Goal: Transaction & Acquisition: Book appointment/travel/reservation

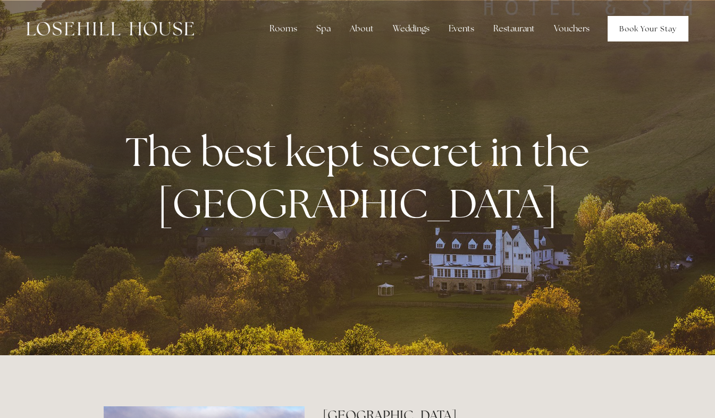
click at [651, 31] on link "Book Your Stay" at bounding box center [648, 29] width 81 height 26
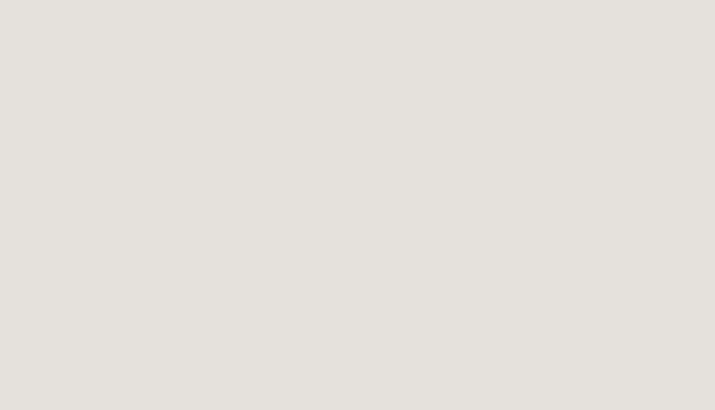
scroll to position [58, 0]
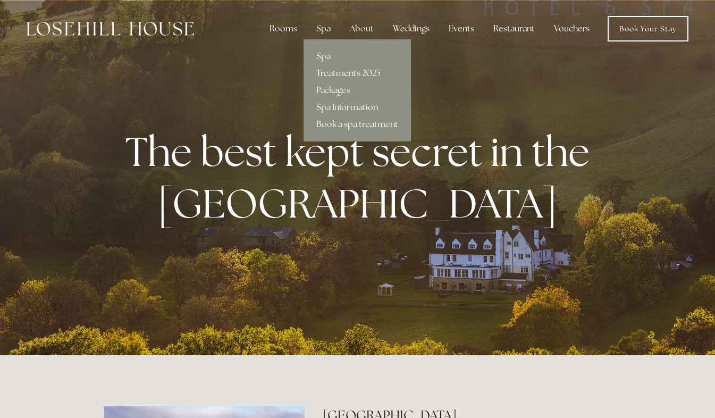
click at [339, 121] on link "Book a spa treatment" at bounding box center [357, 124] width 107 height 17
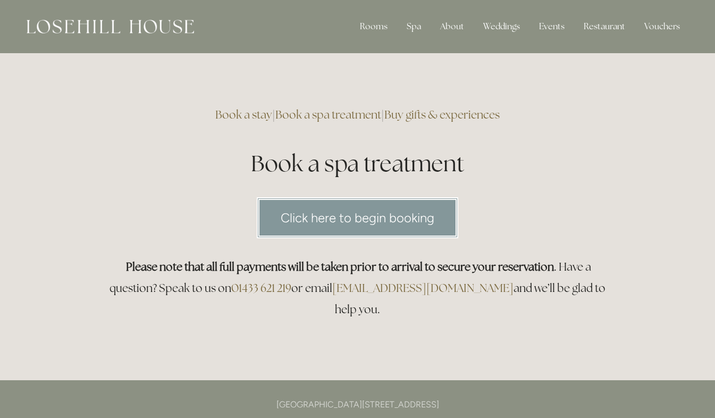
click at [370, 219] on link "Click here to begin booking" at bounding box center [358, 217] width 202 height 41
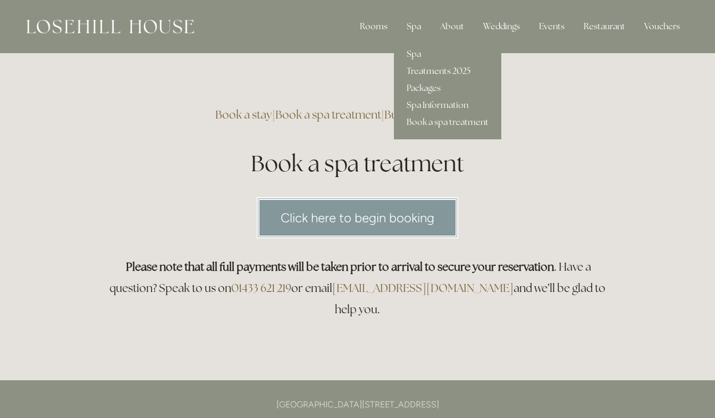
click at [444, 69] on link "Treatments 2025" at bounding box center [447, 71] width 107 height 17
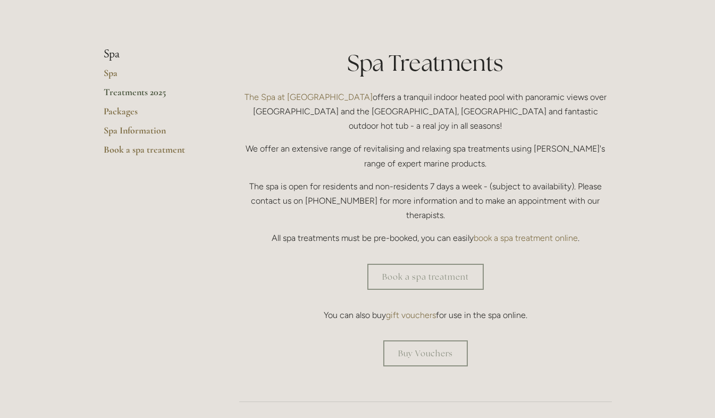
scroll to position [224, 0]
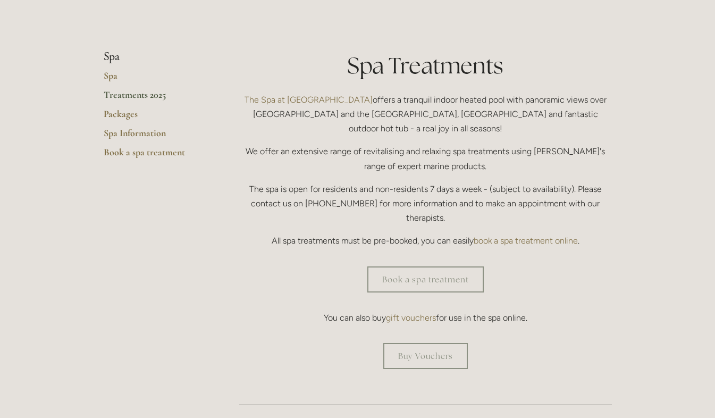
click at [152, 96] on link "Treatments 2025" at bounding box center [155, 98] width 102 height 19
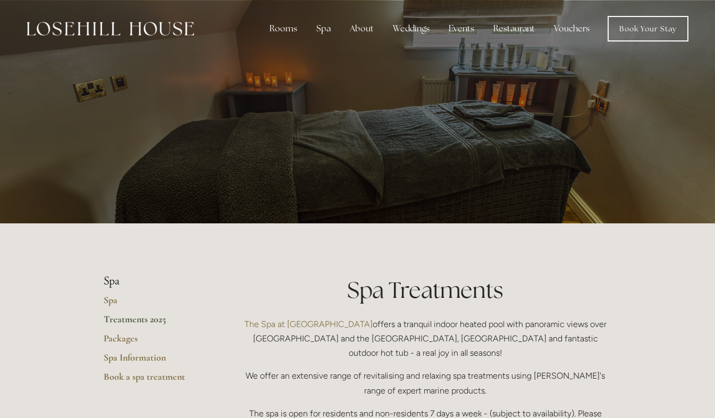
click at [98, 29] on img at bounding box center [111, 29] width 168 height 14
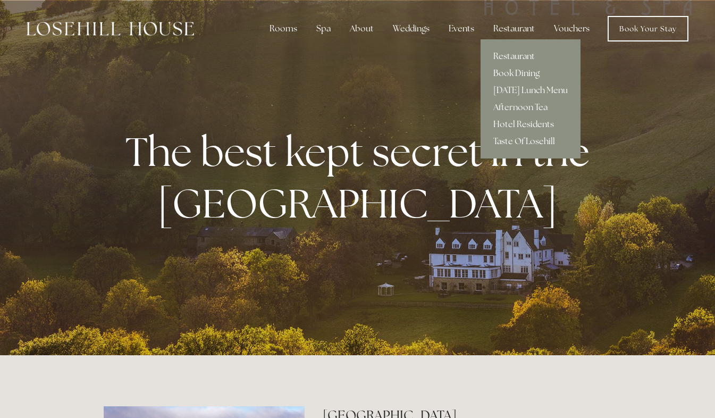
click at [519, 74] on link "Book Dining" at bounding box center [531, 73] width 100 height 17
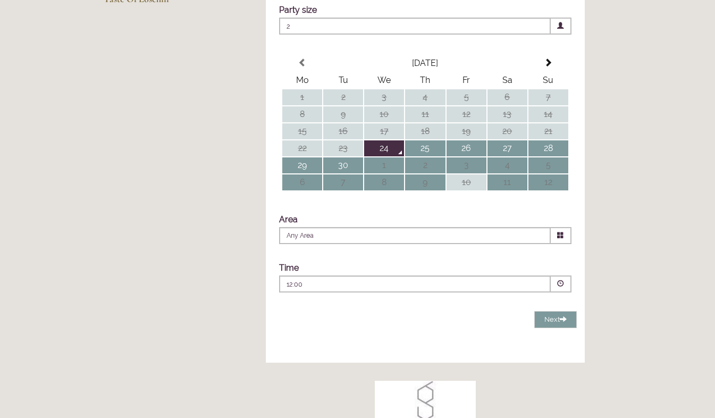
scroll to position [233, 0]
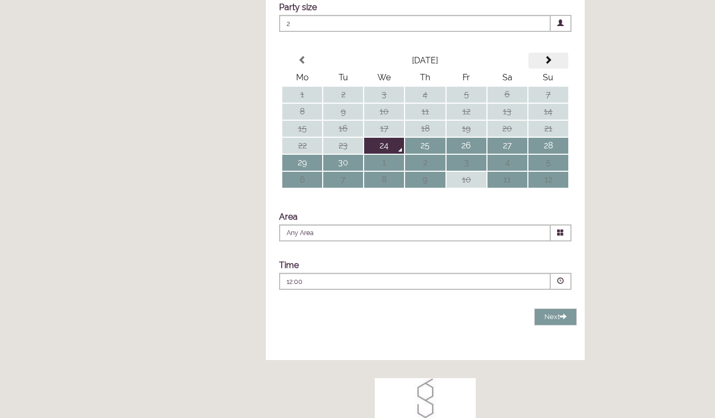
click at [549, 64] on span at bounding box center [548, 60] width 9 height 9
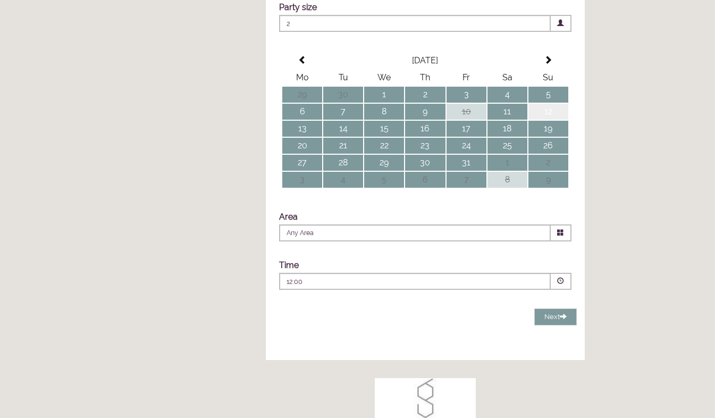
click at [557, 120] on td "12" at bounding box center [549, 112] width 40 height 16
click at [558, 236] on icon at bounding box center [560, 232] width 7 height 7
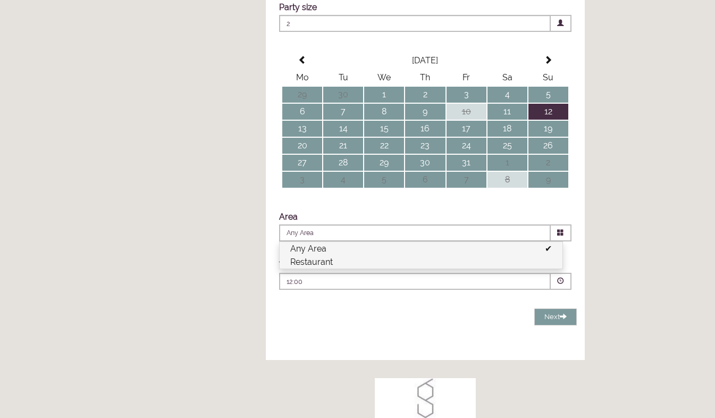
click at [488, 269] on li "Restaurant" at bounding box center [421, 261] width 283 height 13
type input "Restaurant"
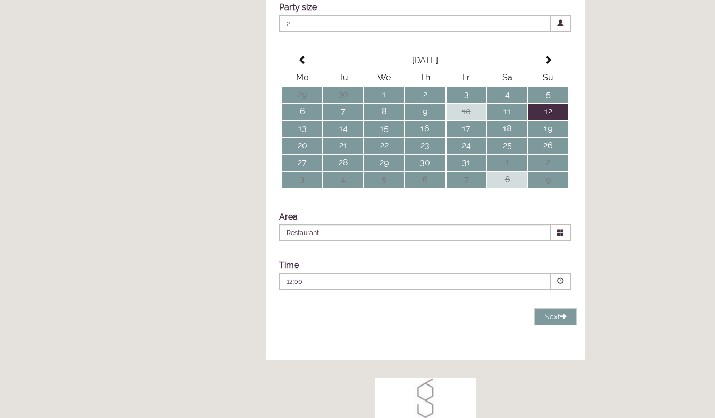
click at [563, 290] on span at bounding box center [561, 281] width 21 height 17
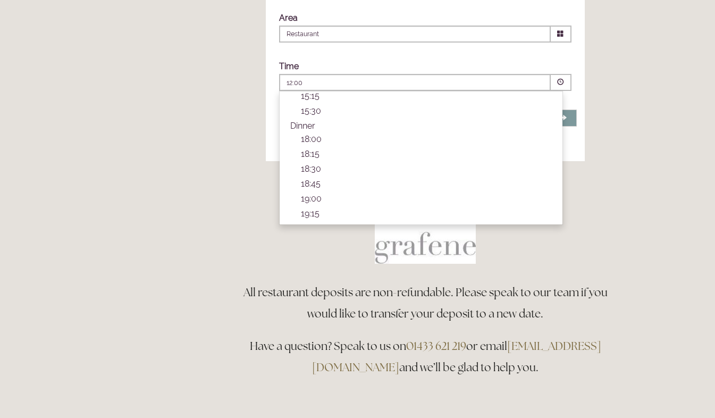
scroll to position [315, 0]
click at [303, 200] on p "19:00" at bounding box center [426, 195] width 251 height 10
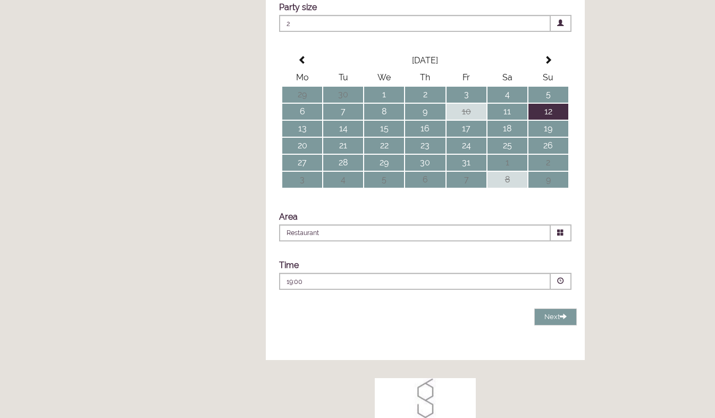
scroll to position [236, 0]
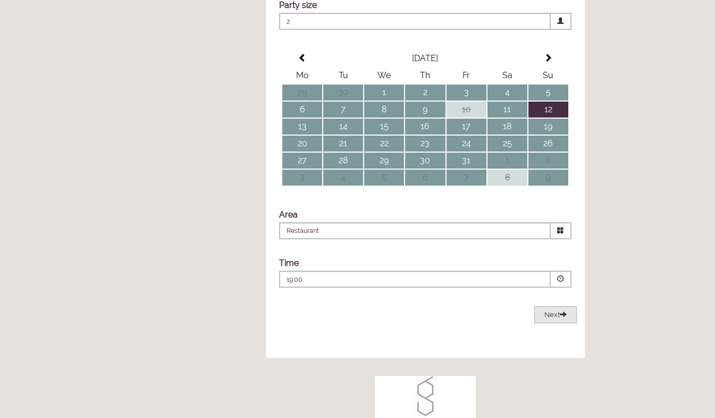
click at [559, 324] on button "Next Loading..." at bounding box center [555, 315] width 43 height 18
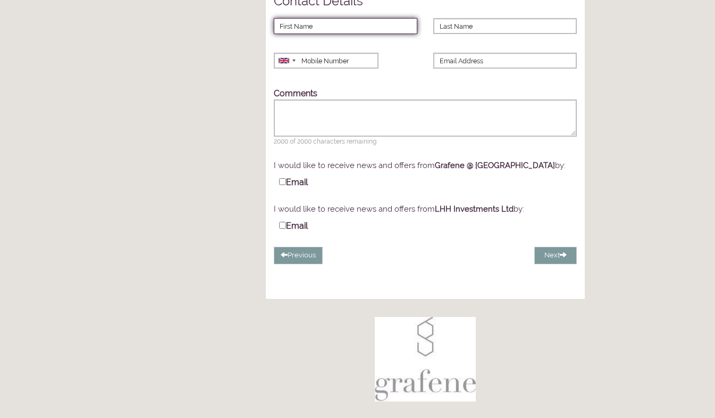
click at [365, 34] on input "First Name" at bounding box center [346, 26] width 144 height 16
type input "Robert"
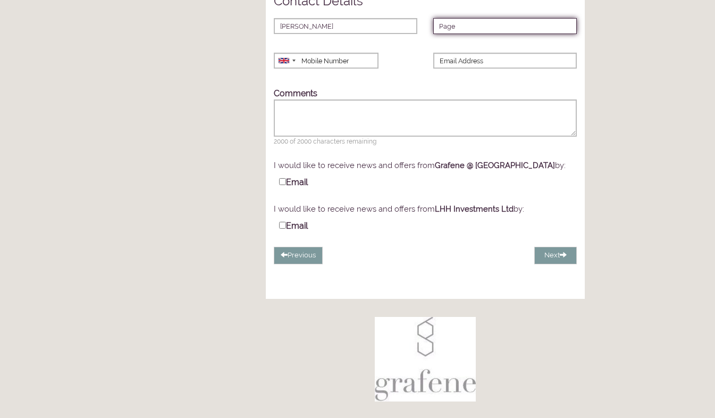
type input "Page"
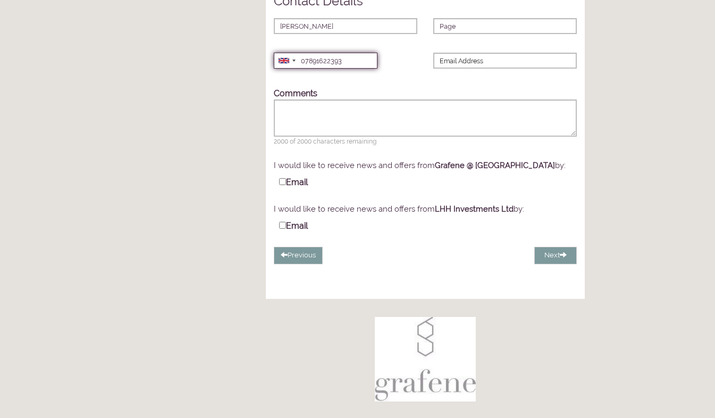
type input "07891622393"
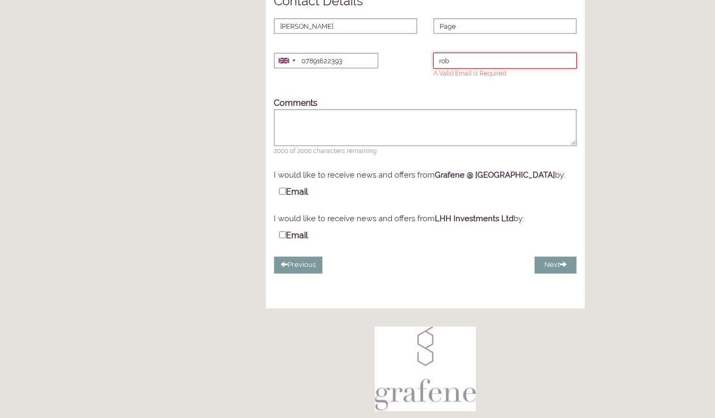
type input "robpage87@outlook.com"
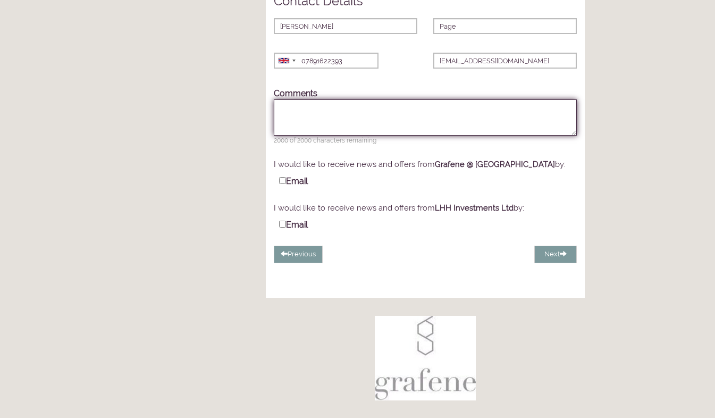
click at [394, 136] on textarea "Comments" at bounding box center [425, 117] width 303 height 36
type textarea "Quiet table please."
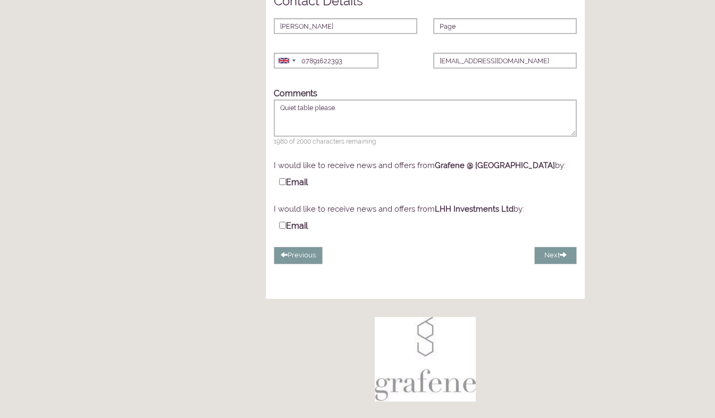
click at [619, 157] on div "ResDiary Widget 12 October 2025 | 2 | 19:00 Choose a Venue" at bounding box center [425, 132] width 391 height 351
click at [547, 247] on div "Email SMS" at bounding box center [425, 230] width 303 height 32
drag, startPoint x: 547, startPoint y: 262, endPoint x: 557, endPoint y: 275, distance: 16.3
click at [557, 264] on button "Next" at bounding box center [555, 256] width 43 height 18
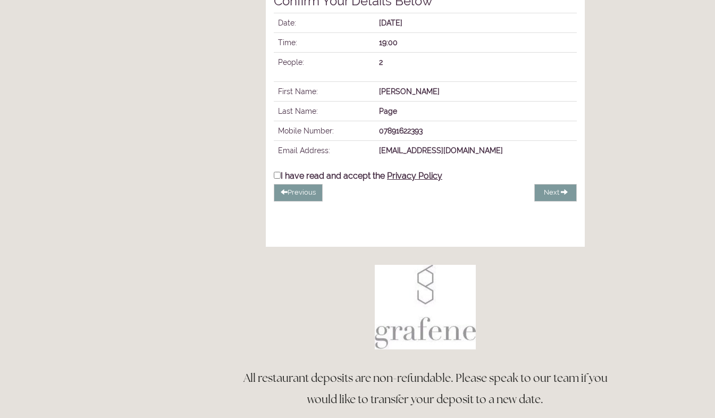
click at [275, 179] on input "I have read and accept the Privacy Policy" at bounding box center [277, 175] width 7 height 7
checkbox input "true"
click at [541, 196] on span "Complete Booking" at bounding box center [530, 192] width 61 height 8
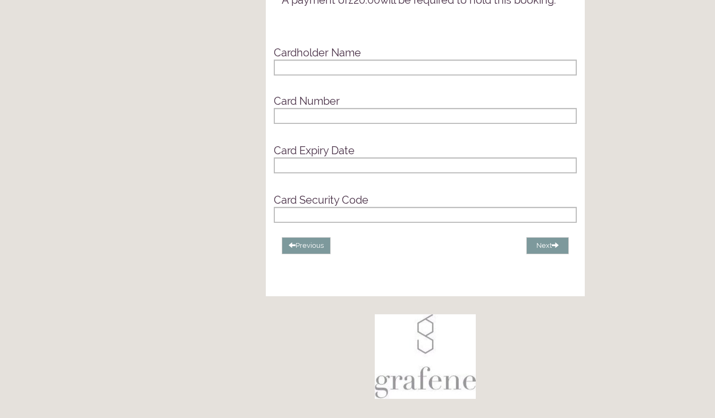
scroll to position [76, 0]
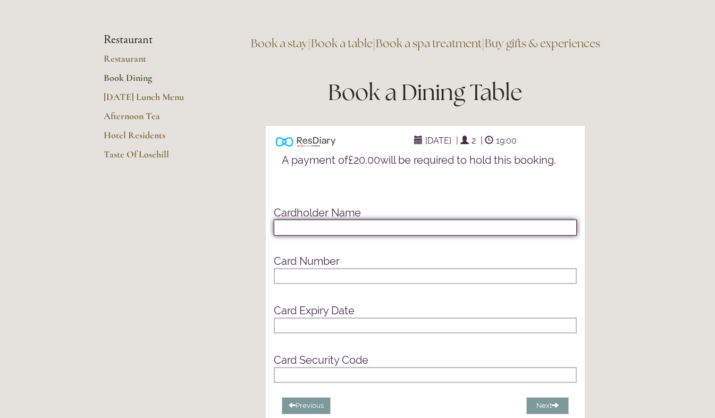
click at [333, 236] on input "text" at bounding box center [425, 228] width 303 height 16
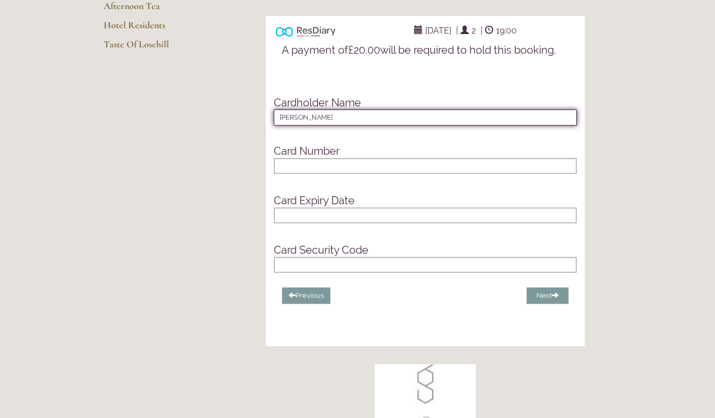
scroll to position [193, 0]
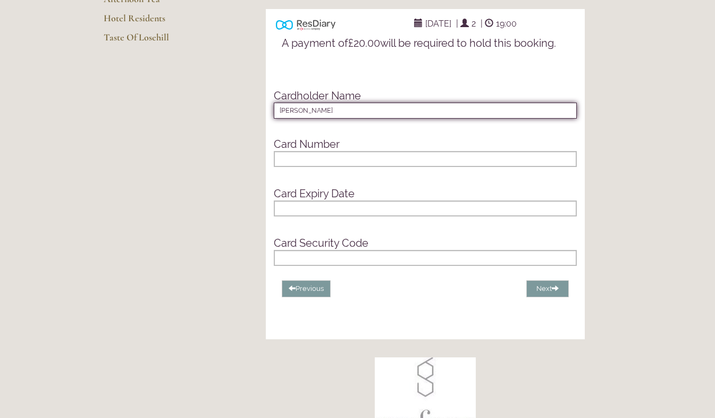
type input "Robert Page"
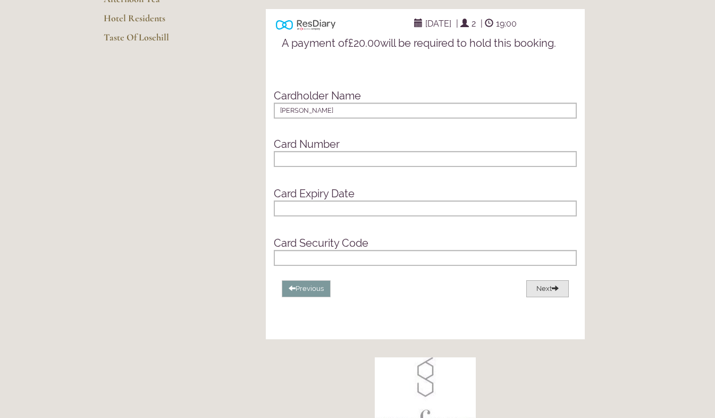
click at [546, 298] on button "Next" at bounding box center [547, 289] width 43 height 18
